Goal: Browse casually: Explore the website without a specific task or goal

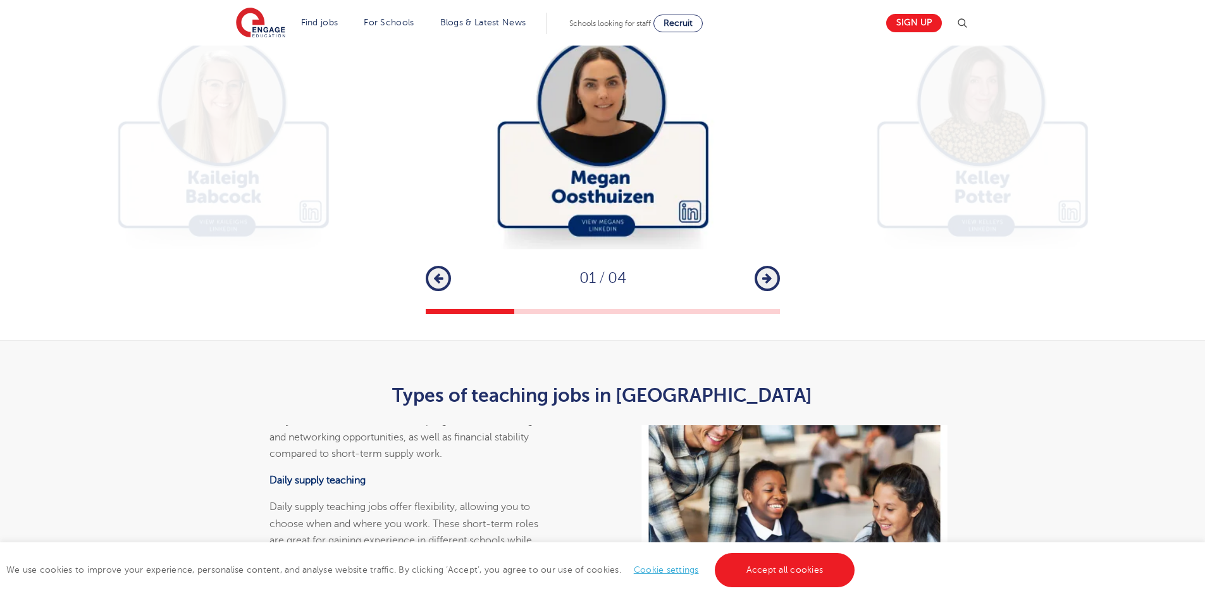
scroll to position [2145, 0]
click at [780, 314] on div "1 2 3 4 Previous 01 / 04 Next" at bounding box center [602, 163] width 1205 height 301
click at [773, 290] on button "Next" at bounding box center [767, 277] width 25 height 25
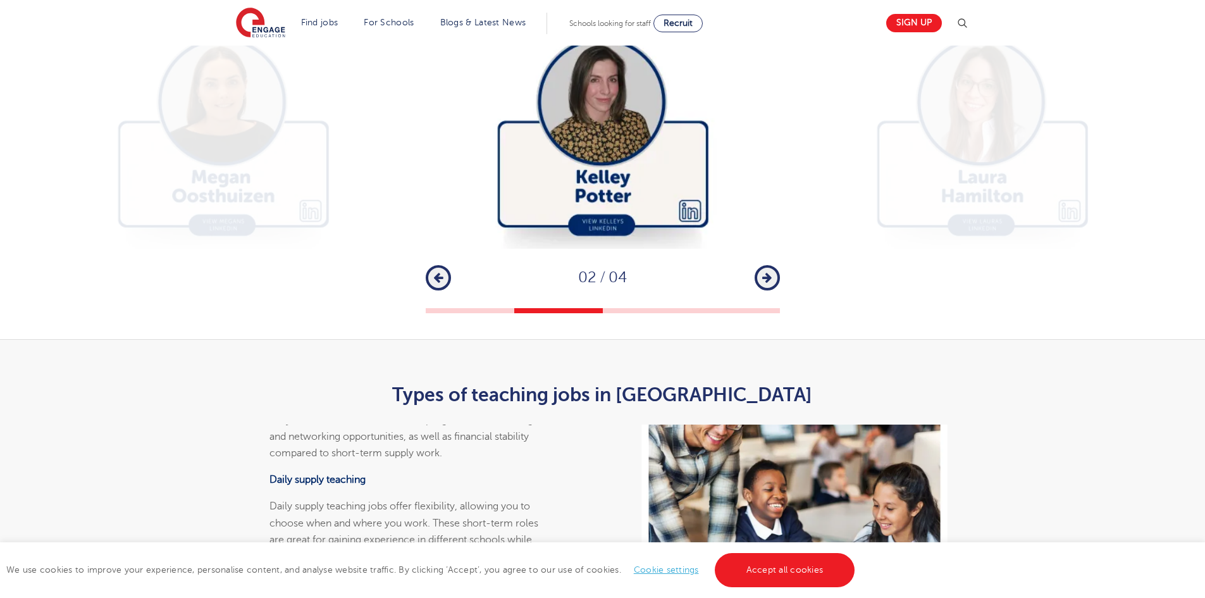
click at [764, 283] on icon "button" at bounding box center [766, 277] width 9 height 11
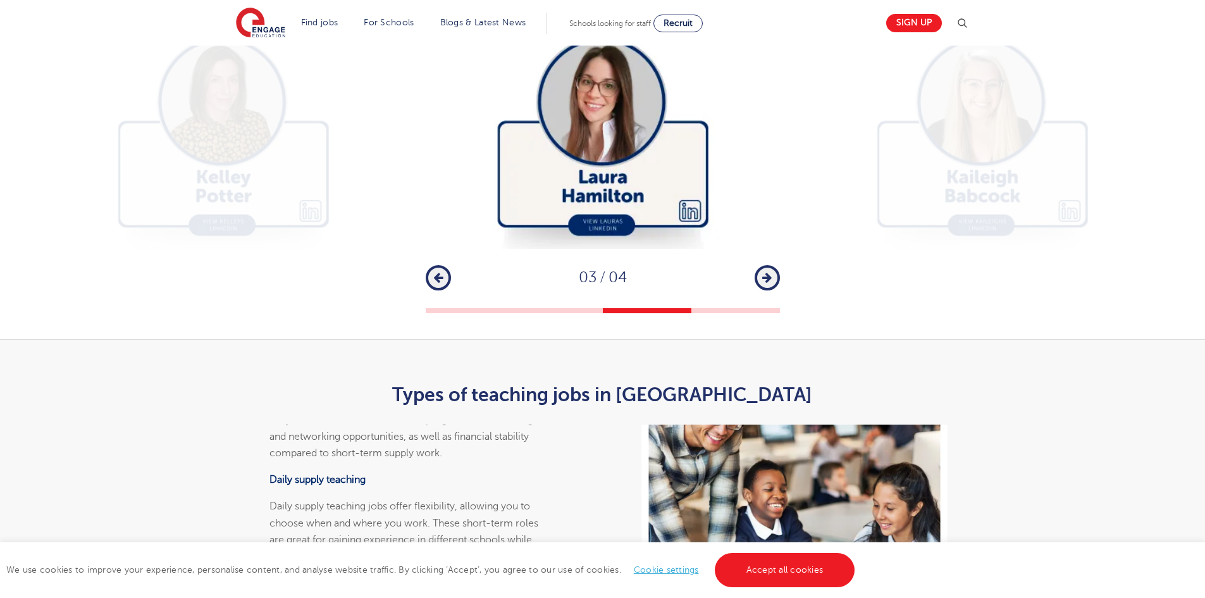
click at [764, 283] on icon "button" at bounding box center [766, 277] width 9 height 11
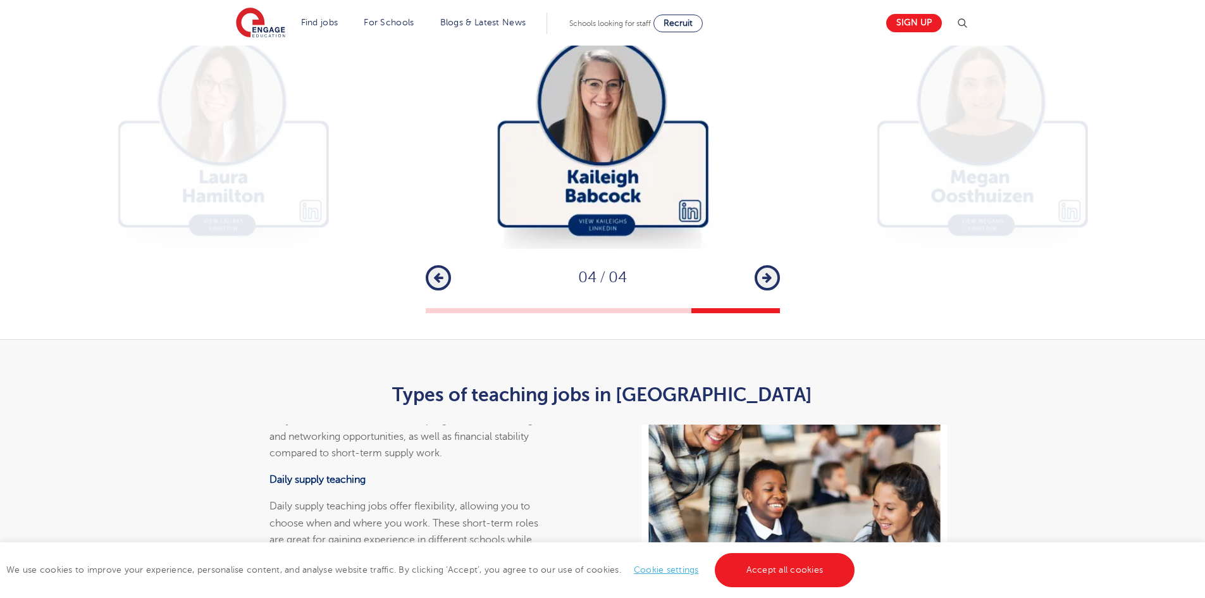
click at [764, 283] on icon "button" at bounding box center [766, 277] width 9 height 11
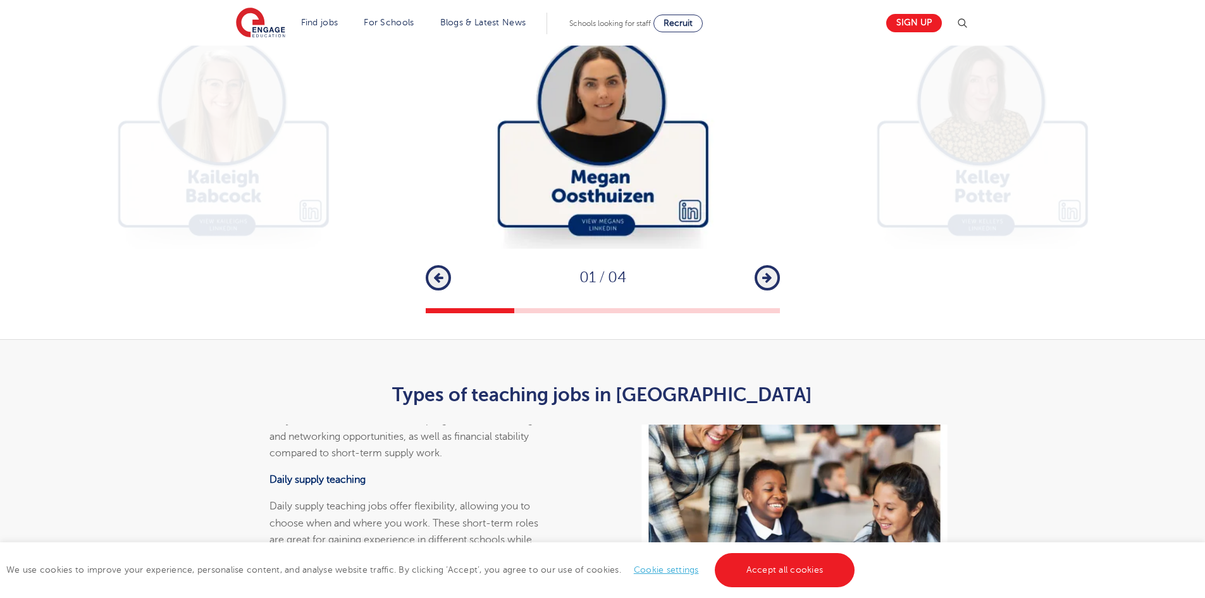
click at [443, 290] on button "Previous" at bounding box center [438, 277] width 25 height 25
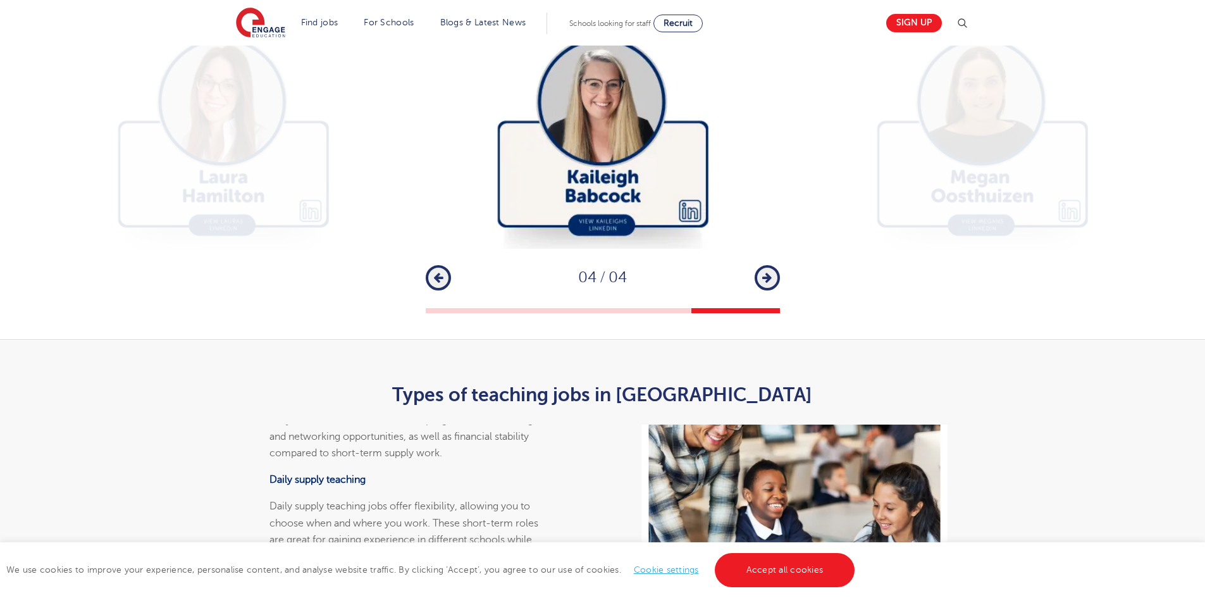
click at [443, 290] on button "Previous" at bounding box center [438, 277] width 25 height 25
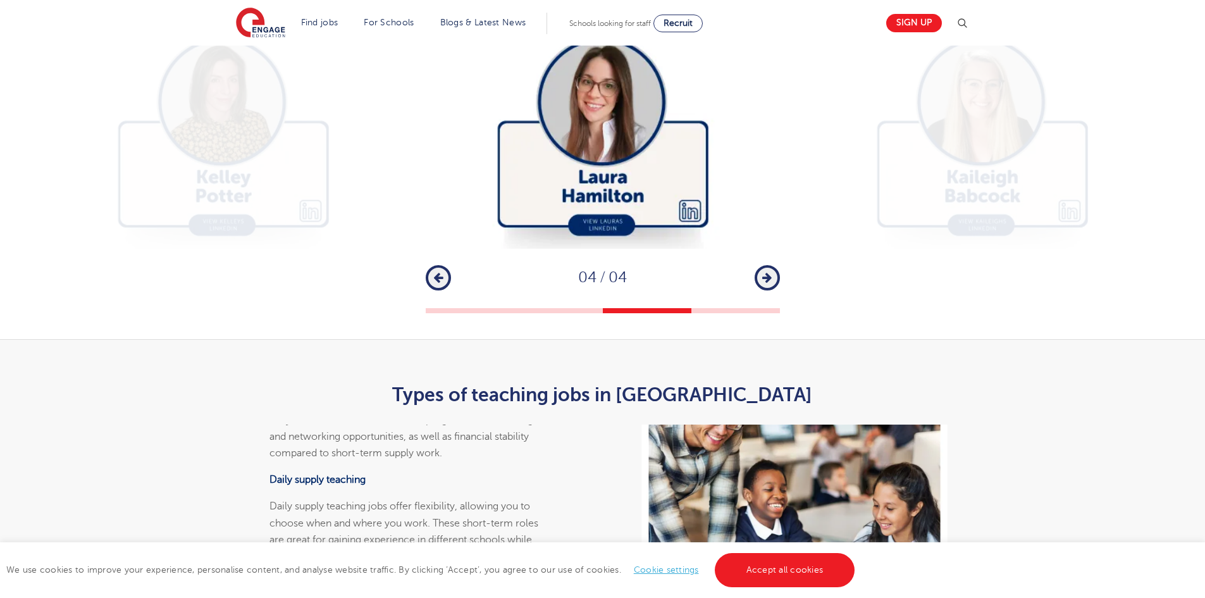
click at [443, 290] on button "Previous" at bounding box center [438, 277] width 25 height 25
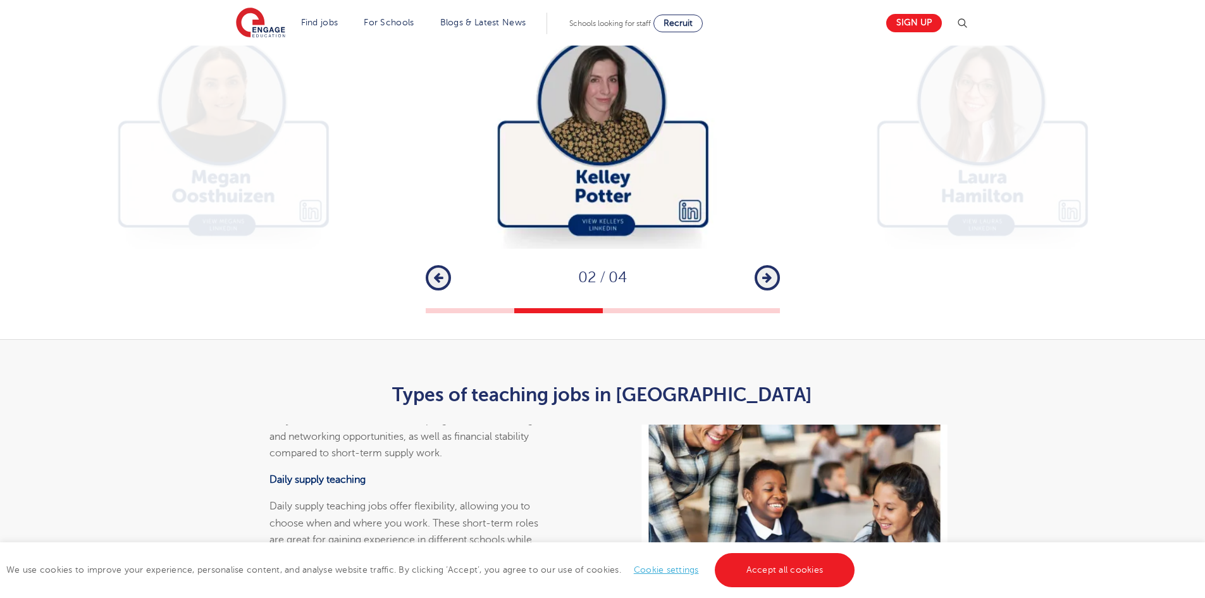
click at [443, 290] on button "Previous" at bounding box center [438, 277] width 25 height 25
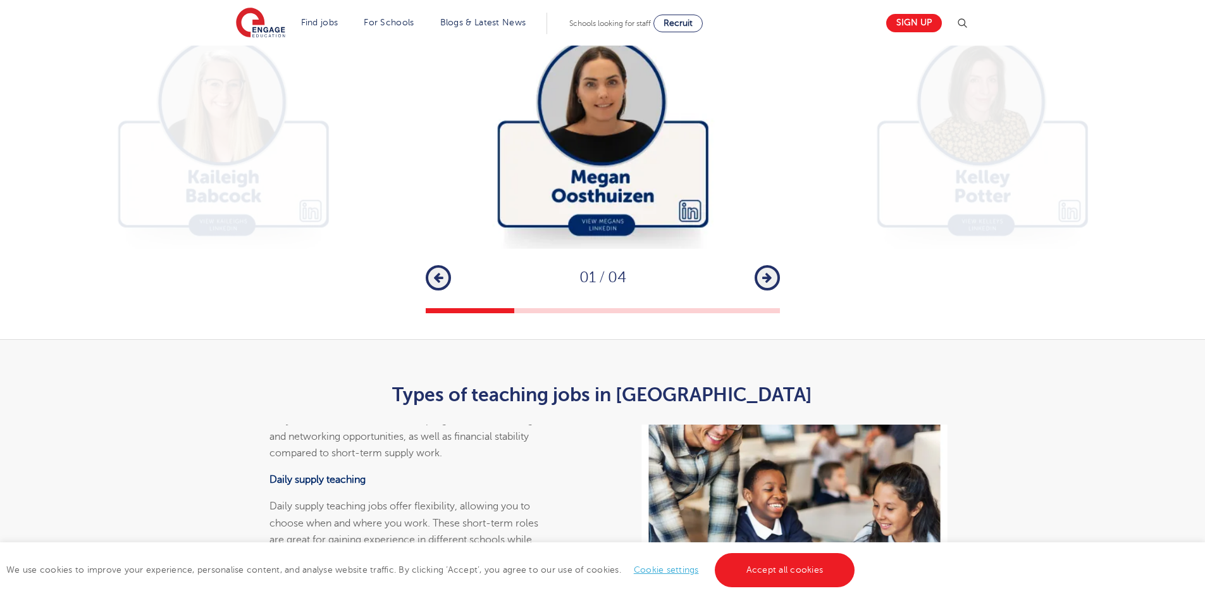
click at [766, 283] on icon "button" at bounding box center [766, 277] width 9 height 11
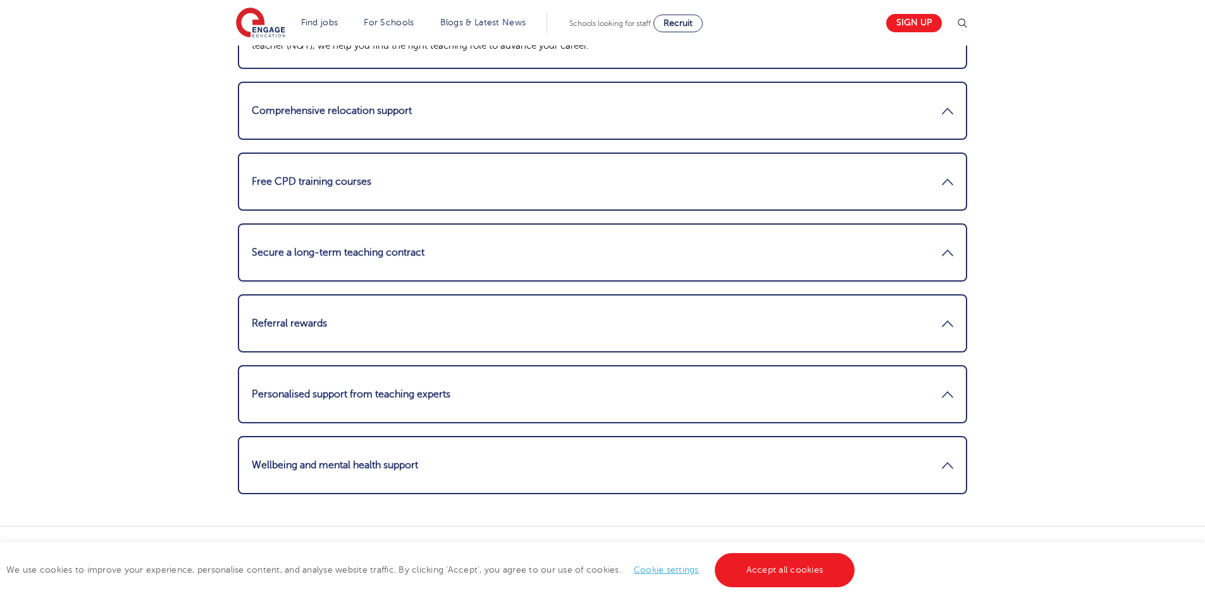
scroll to position [1547, 0]
